Goal: Task Accomplishment & Management: Use online tool/utility

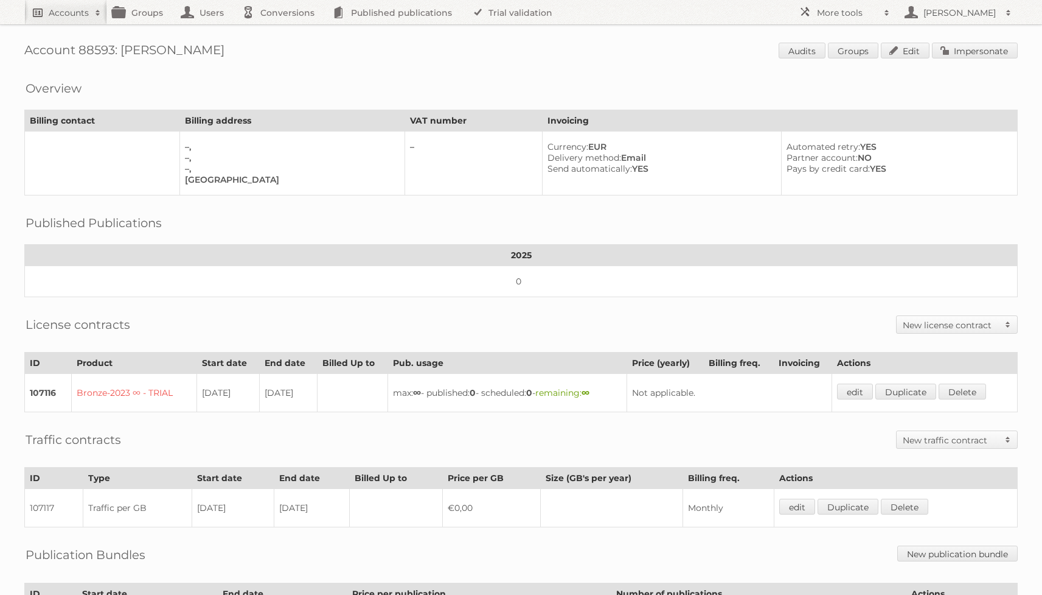
click at [49, 17] on h2 "Accounts" at bounding box center [69, 13] width 40 height 12
click at [417, 56] on h1 "Account 88593: [PERSON_NAME] Audits Groups Edit Impersonate" at bounding box center [521, 52] width 994 height 18
click at [66, 16] on h2 "Accounts" at bounding box center [69, 13] width 40 height 12
type input"] "delhaize"
click at [281, 31] on input "Search" at bounding box center [290, 40] width 18 height 18
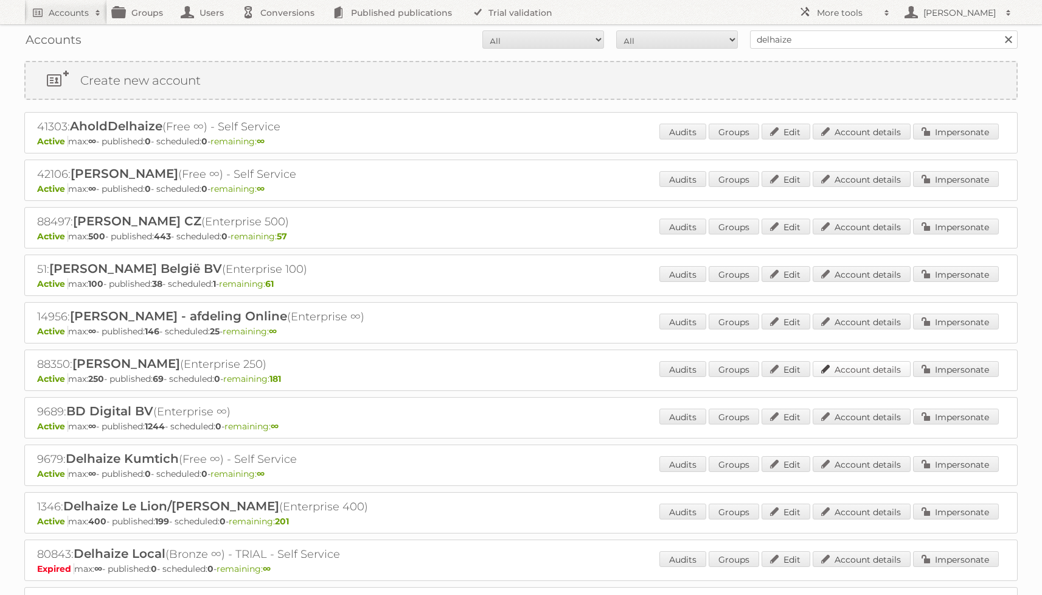
click at [854, 366] on link "Account details" at bounding box center [862, 369] width 98 height 16
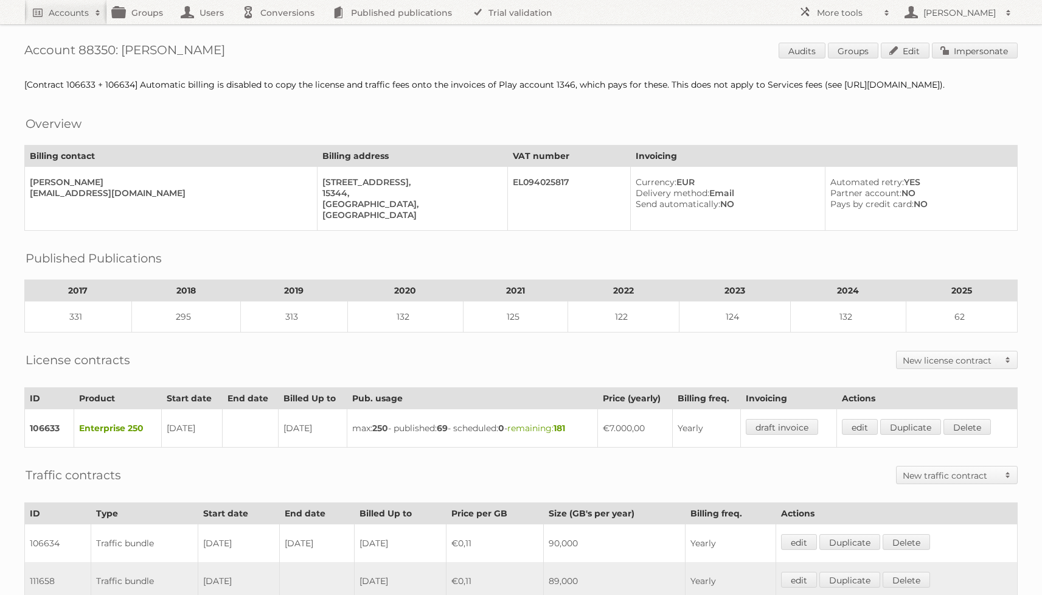
click at [982, 58] on span "Audits Groups Edit Impersonate" at bounding box center [898, 52] width 239 height 18
click at [986, 47] on link "Impersonate" at bounding box center [975, 51] width 86 height 16
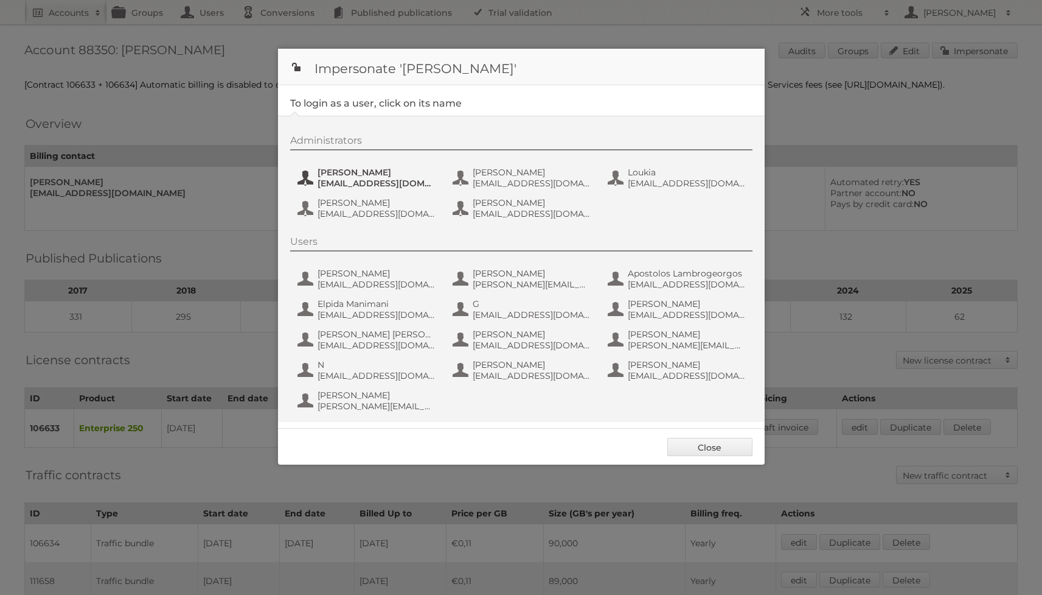
click at [363, 189] on button "Adelina Toma FTOMA@aholddelhaize.com" at bounding box center [367, 178] width 143 height 24
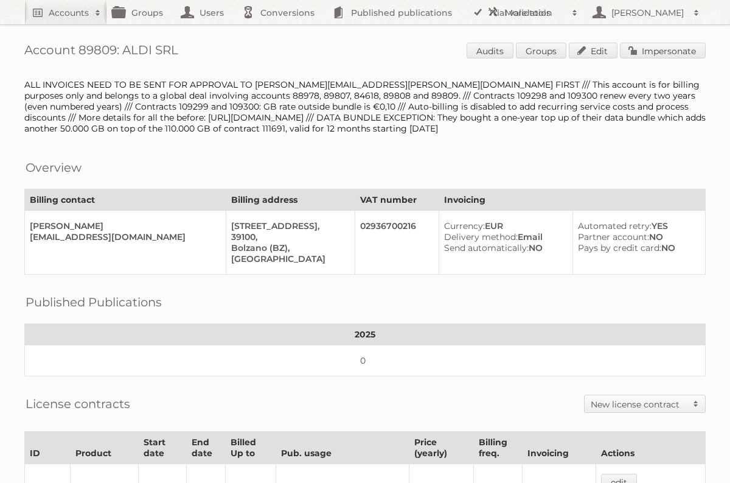
scroll to position [499, 0]
